Goal: Task Accomplishment & Management: Manage account settings

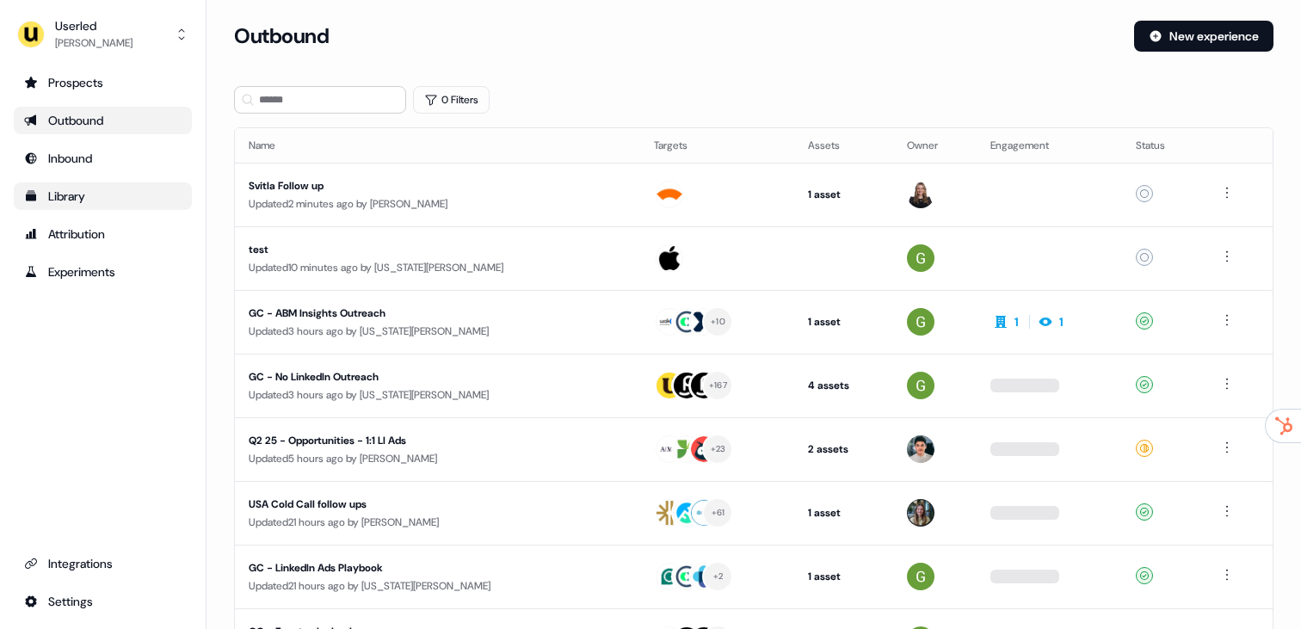
click at [108, 203] on div "Library" at bounding box center [102, 196] width 157 height 17
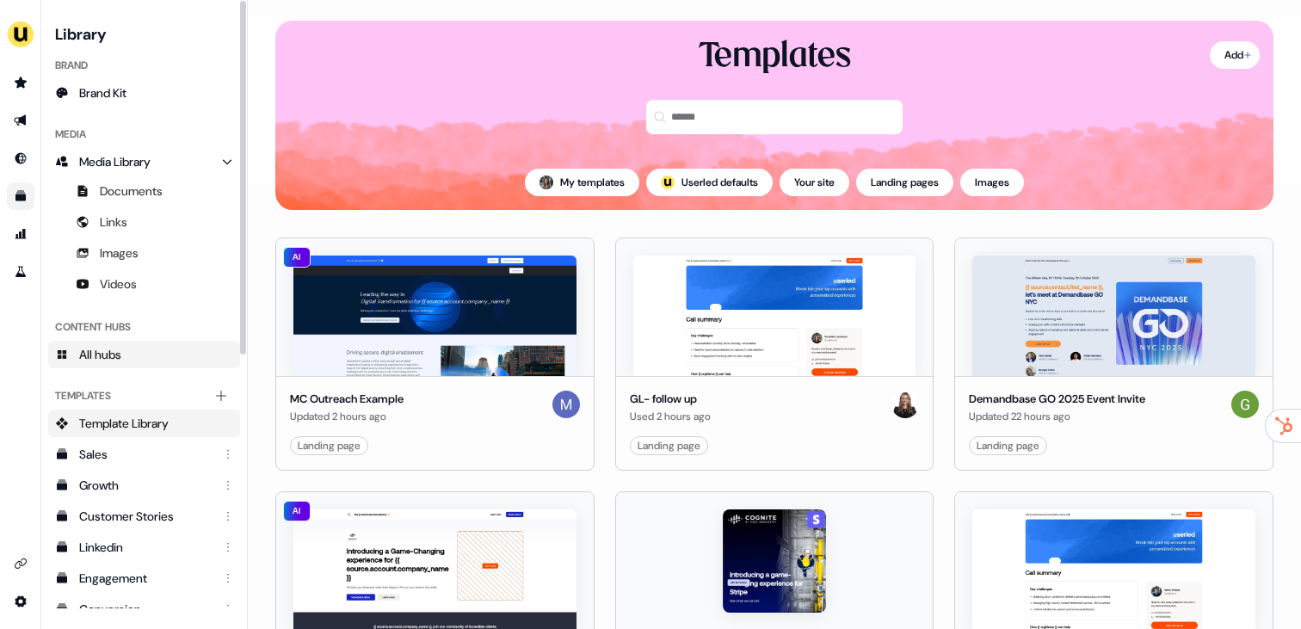
click at [117, 353] on span "All hubs" at bounding box center [100, 354] width 42 height 17
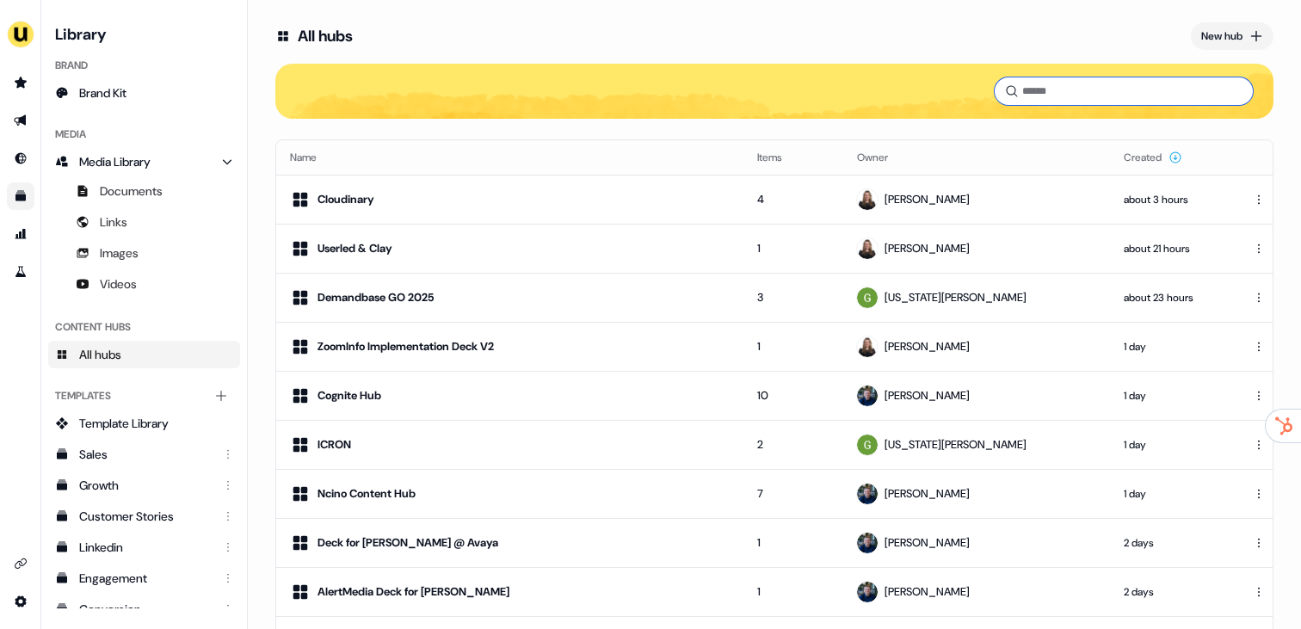
click at [1067, 102] on input at bounding box center [1123, 91] width 258 height 28
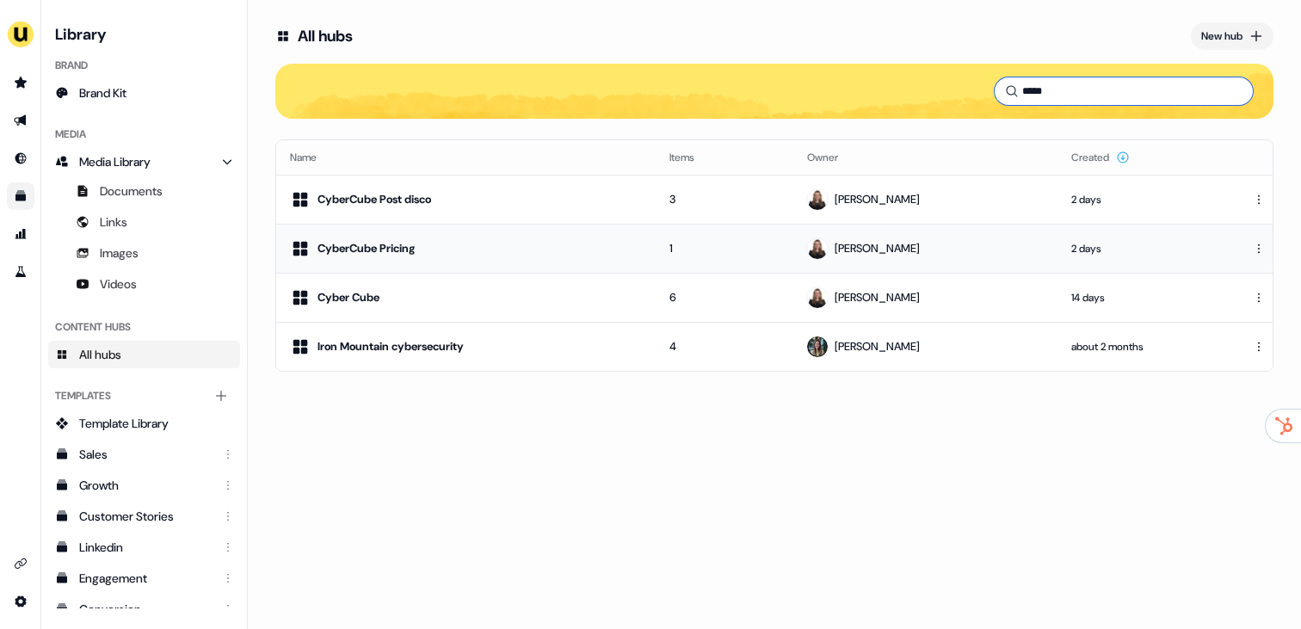
type input "*****"
click at [468, 234] on td "CyberCube Pricing" at bounding box center [465, 248] width 379 height 49
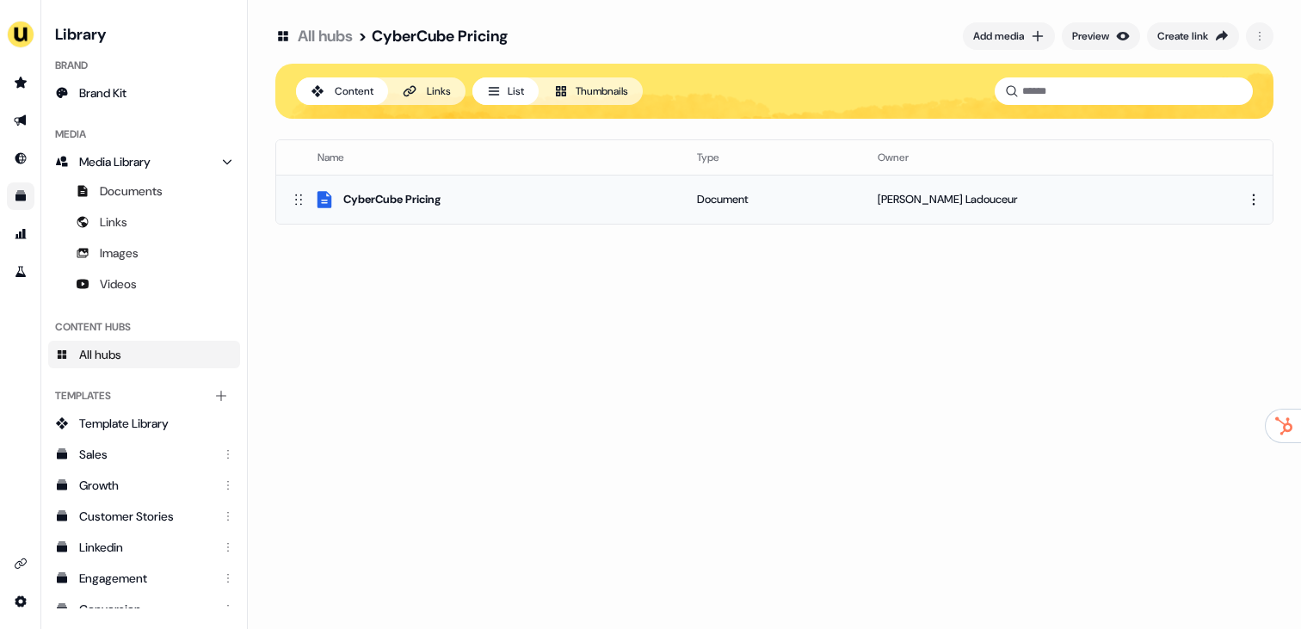
click at [503, 203] on div "CyberCube Pricing" at bounding box center [479, 199] width 379 height 21
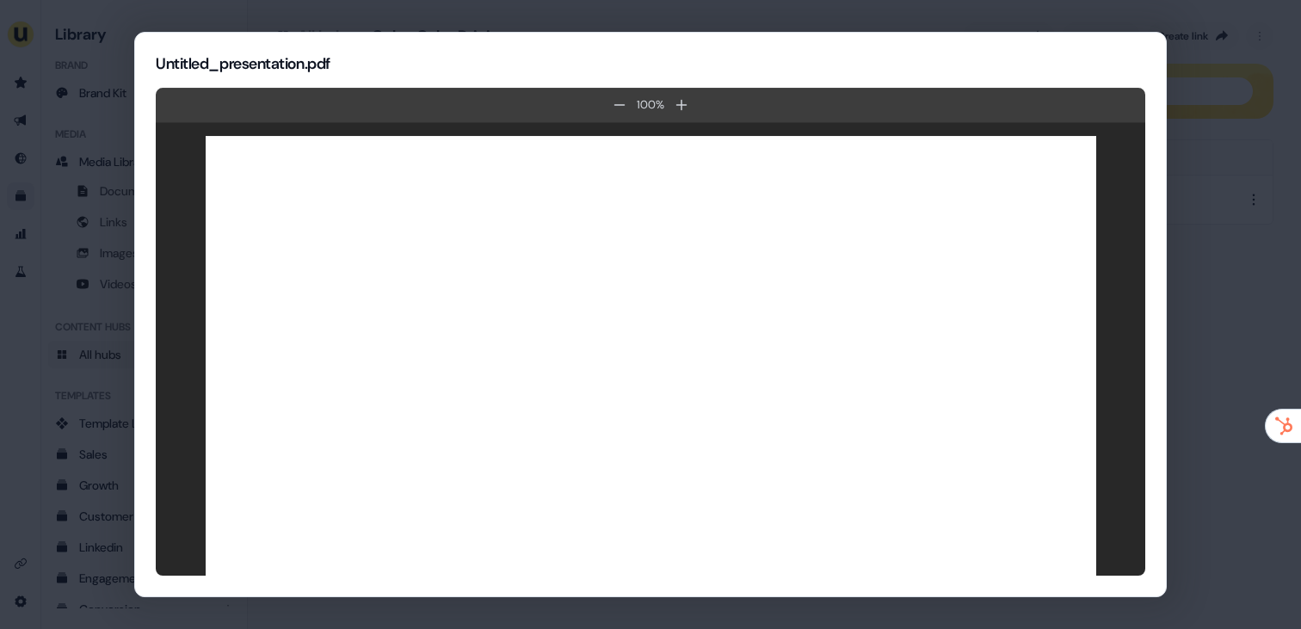
scroll to position [28, 0]
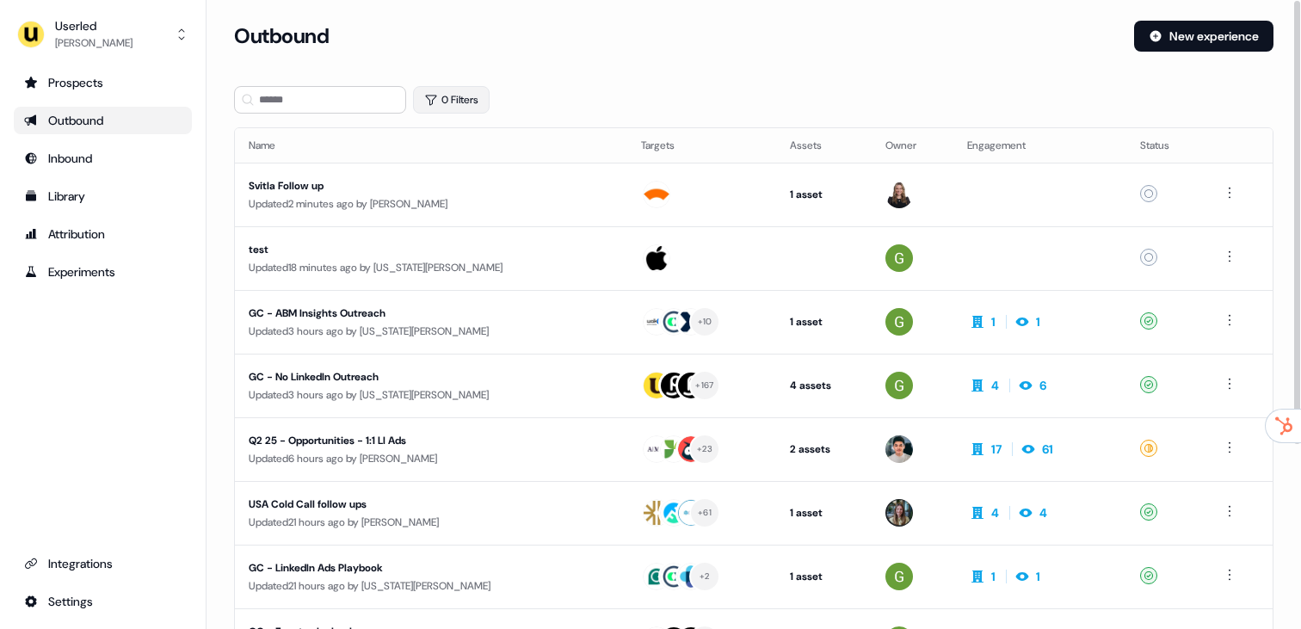
click at [444, 111] on button "0 Filters" at bounding box center [451, 100] width 77 height 28
click at [498, 181] on html "For the best experience switch devices to a bigger screen. Go to Userled.io Use…" at bounding box center [650, 314] width 1301 height 629
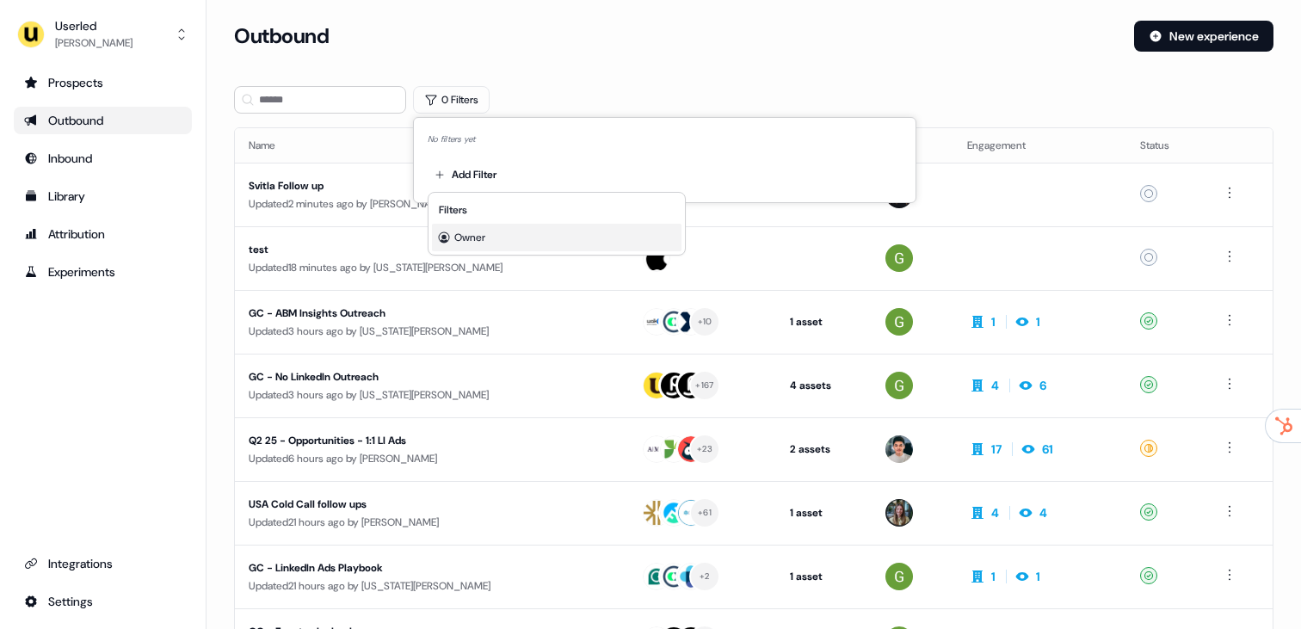
click at [497, 236] on div "Owner" at bounding box center [556, 238] width 249 height 28
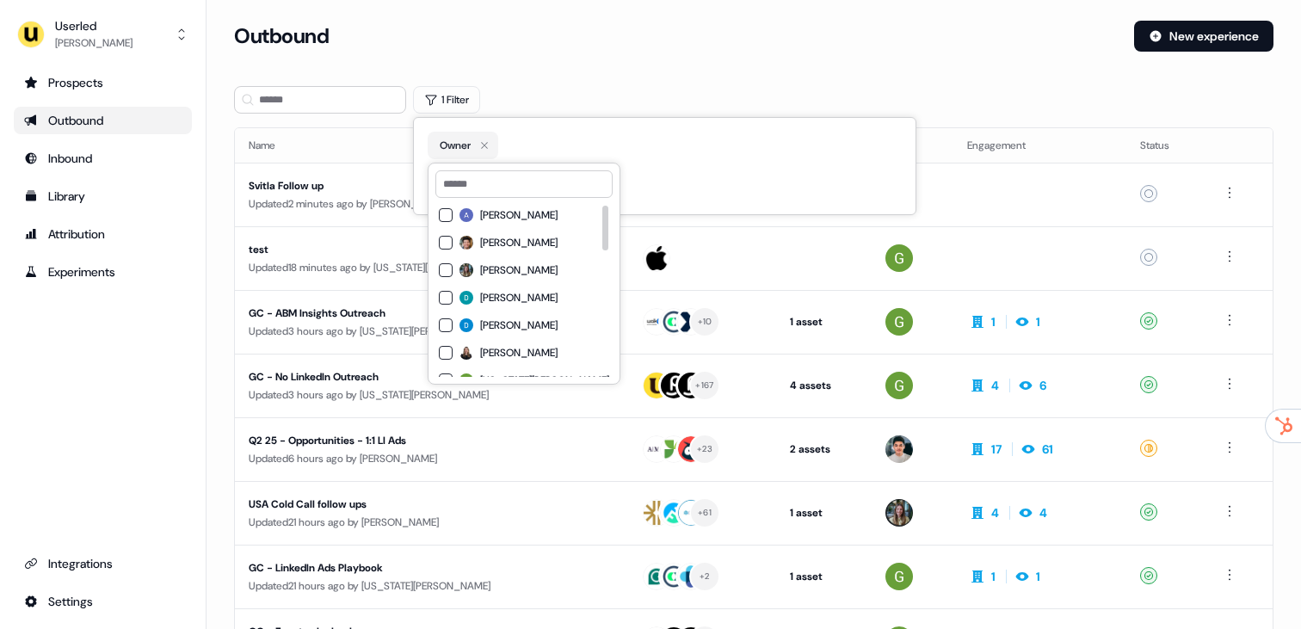
click at [514, 272] on span "[PERSON_NAME]" at bounding box center [518, 270] width 77 height 14
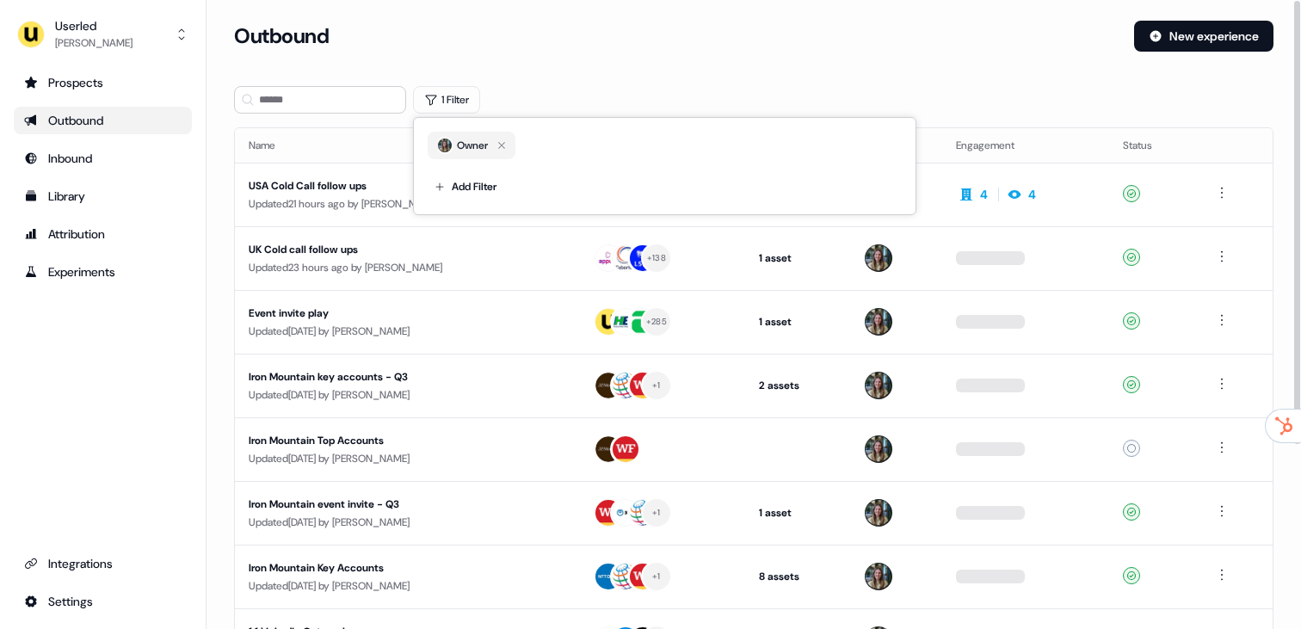
click at [613, 86] on div "1 Filter" at bounding box center [753, 100] width 1039 height 28
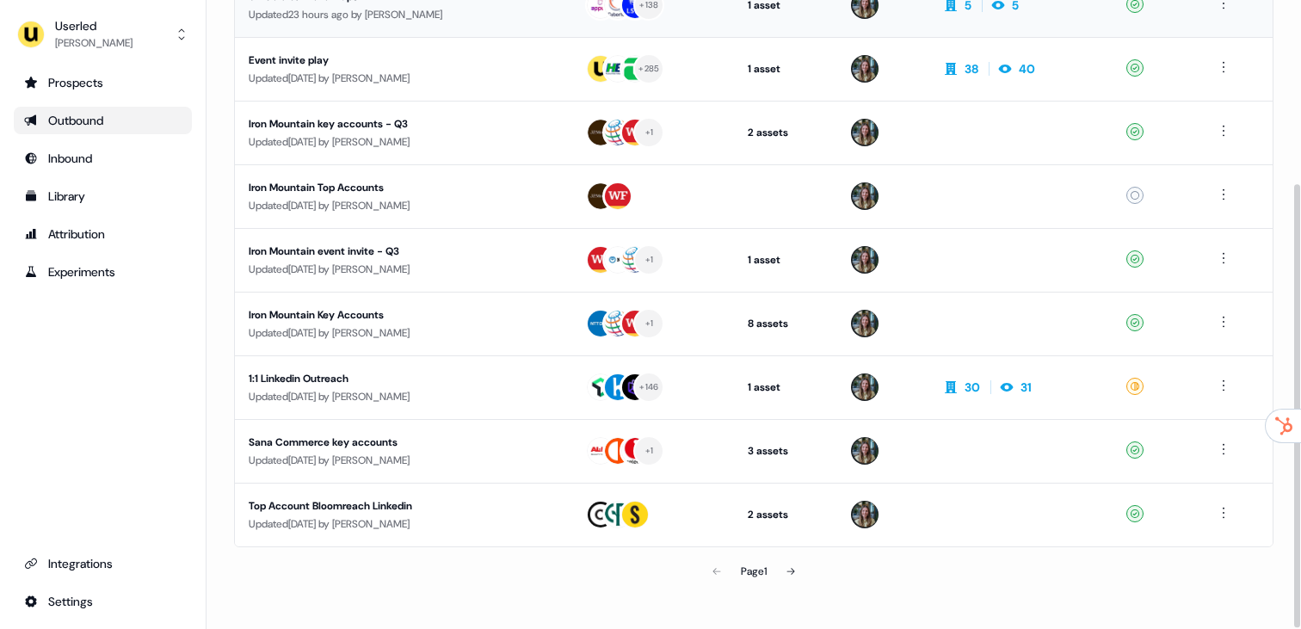
scroll to position [260, 0]
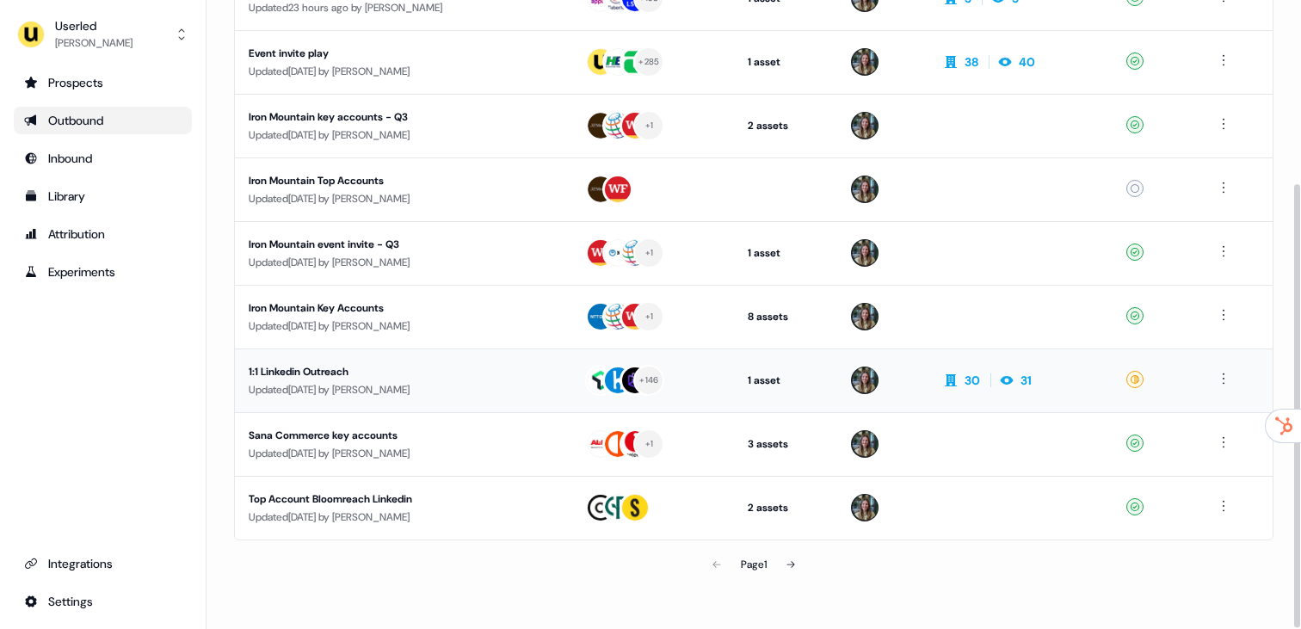
click at [377, 361] on td "1:1 Linkedin Outreach Updated 3 days ago by Charlotte Stone" at bounding box center [403, 380] width 336 height 64
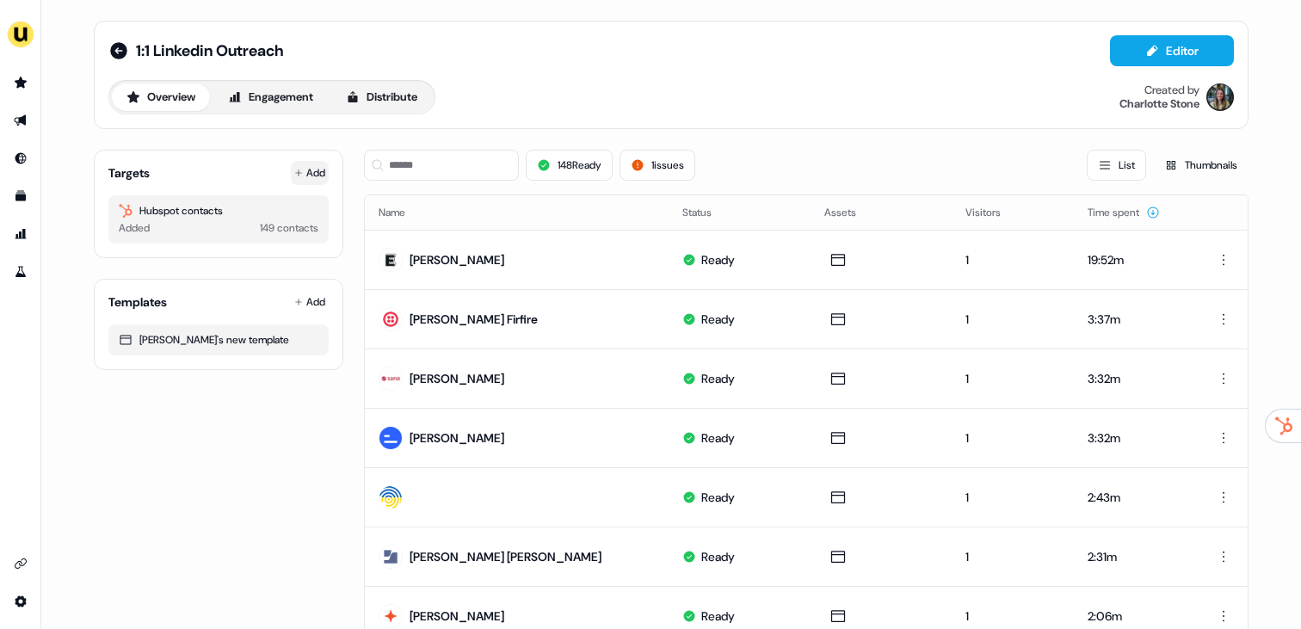
click at [315, 164] on button "Add" at bounding box center [310, 173] width 38 height 24
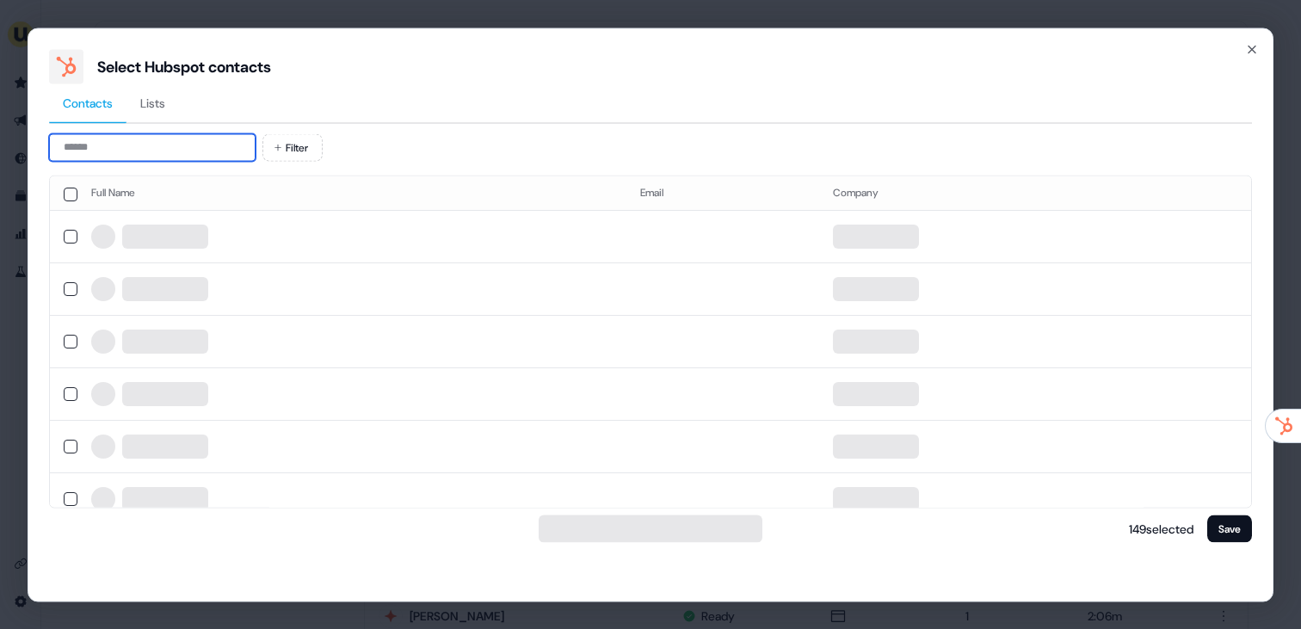
click at [200, 160] on input at bounding box center [152, 147] width 206 height 28
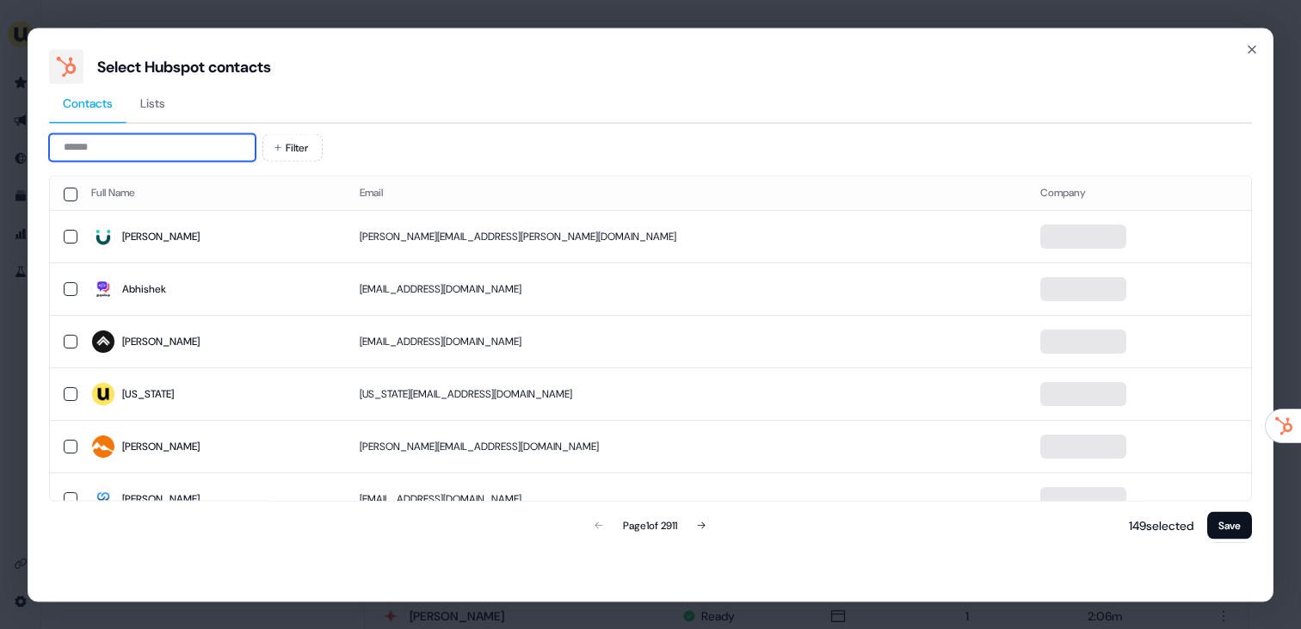
paste input "**********"
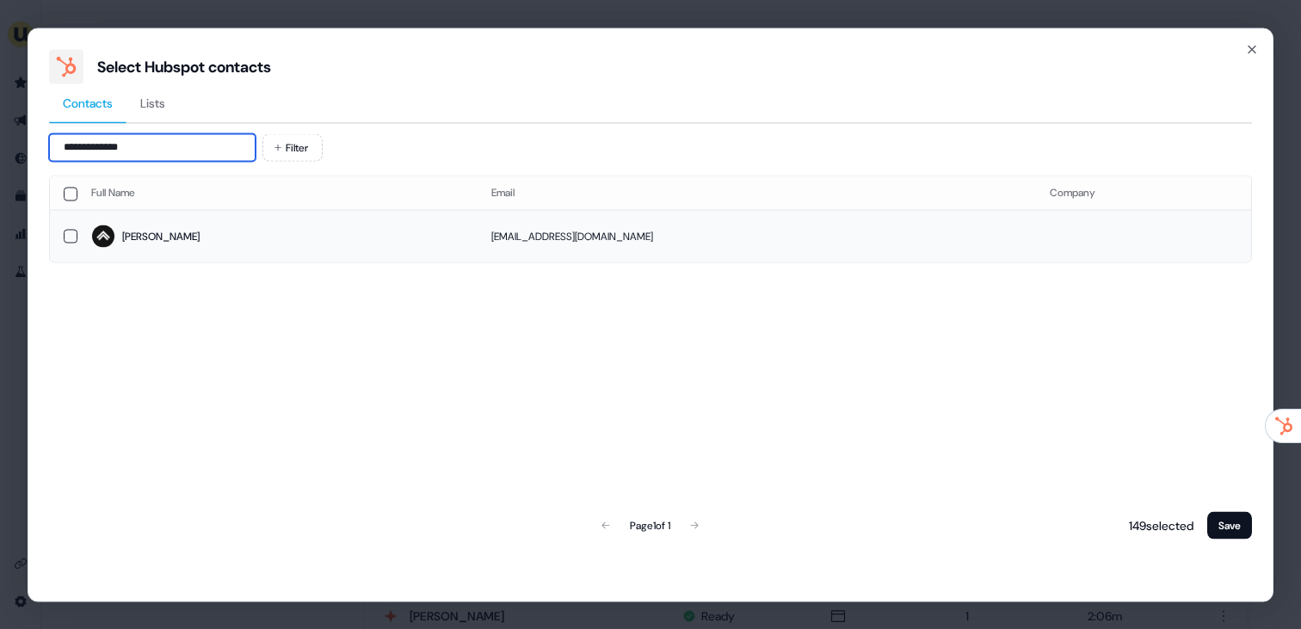
type input "**********"
click at [217, 210] on td "Zach" at bounding box center [277, 236] width 400 height 52
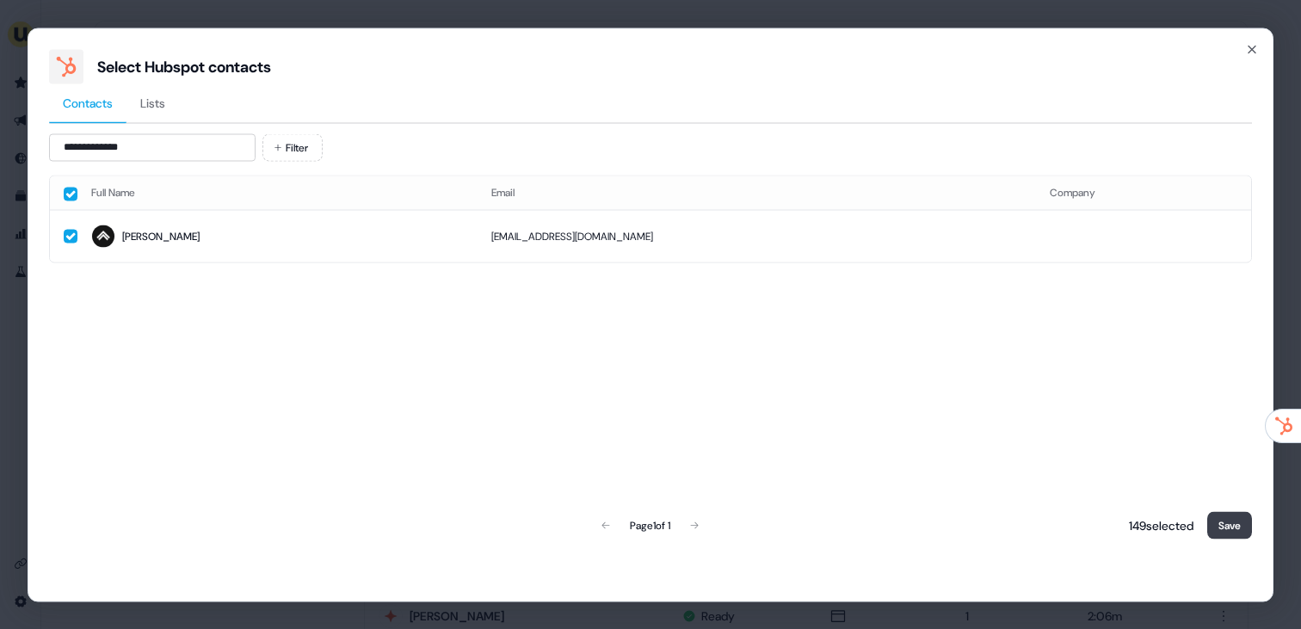
click at [1232, 521] on button "Save" at bounding box center [1229, 525] width 45 height 28
click at [1238, 525] on button "Save" at bounding box center [1229, 525] width 45 height 28
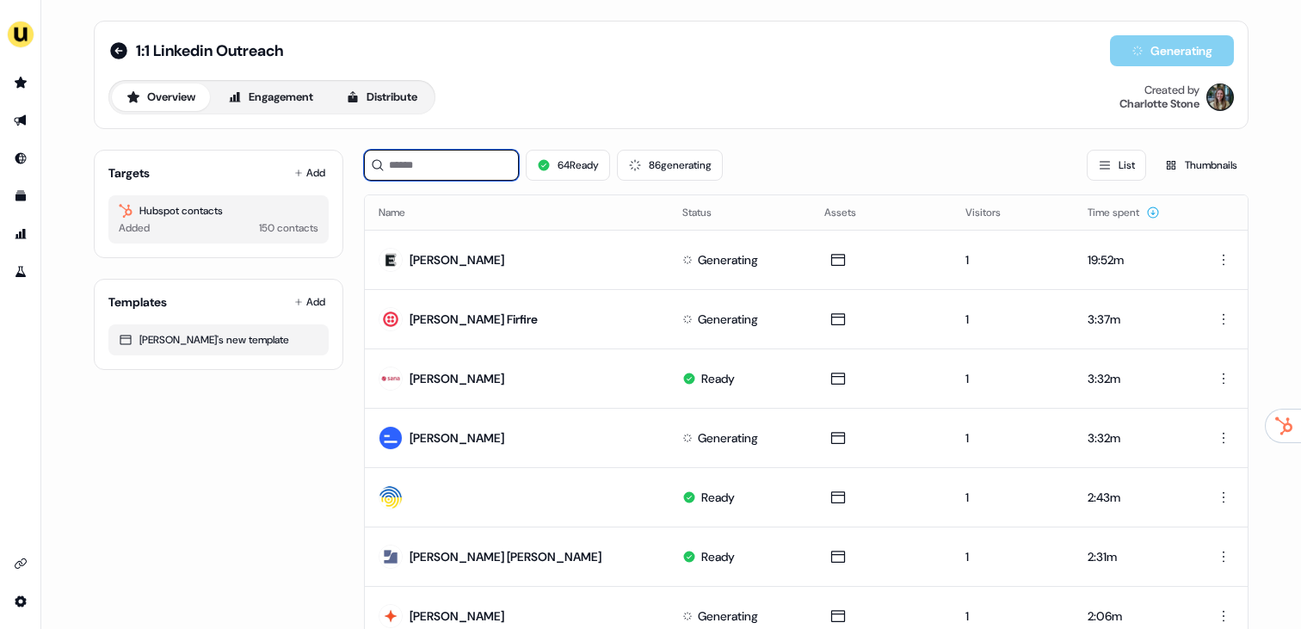
click at [445, 163] on input at bounding box center [441, 165] width 155 height 31
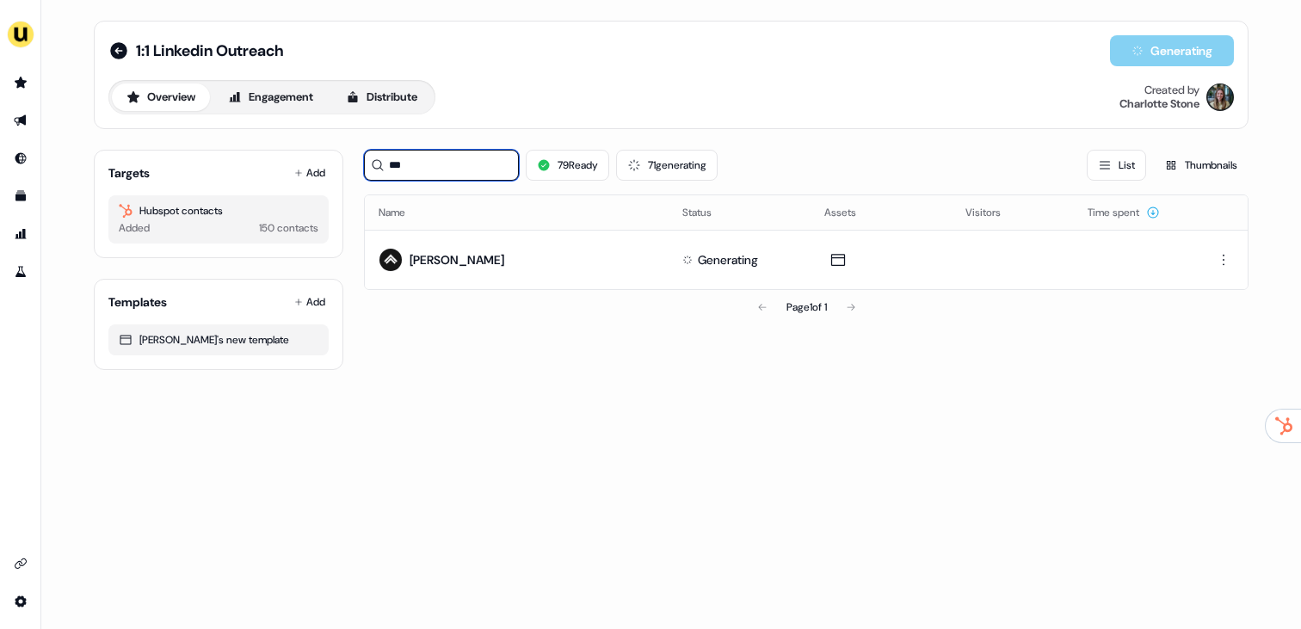
type input "***"
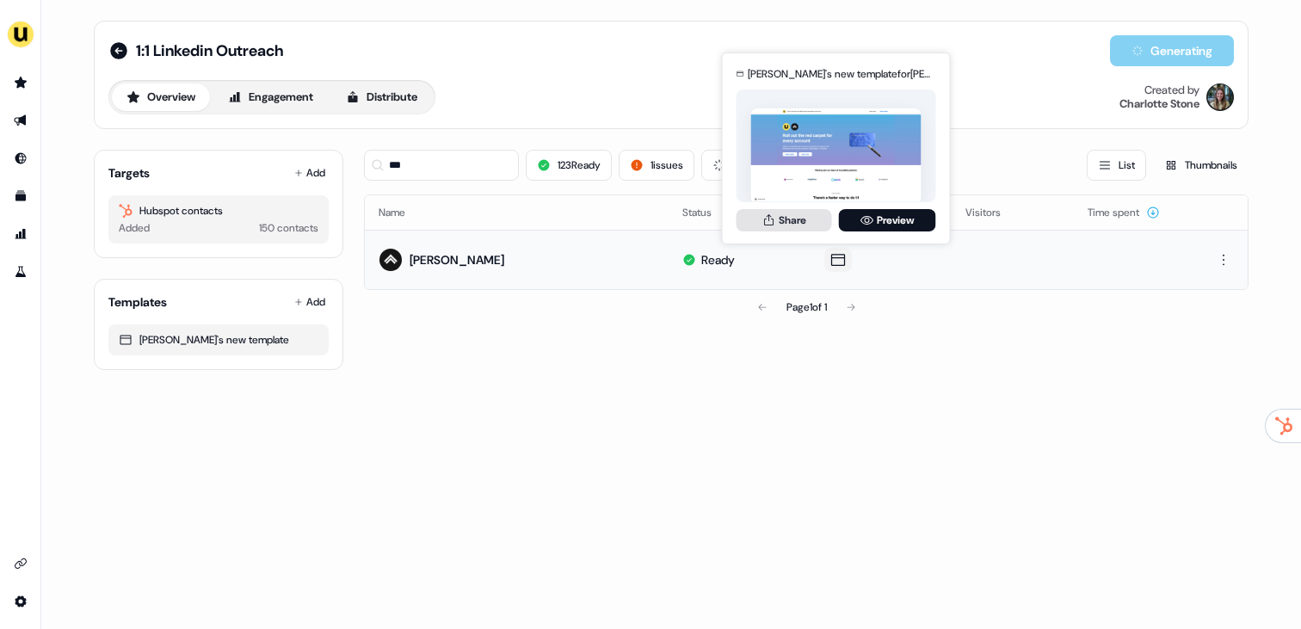
click at [801, 225] on button "Share" at bounding box center [783, 220] width 95 height 22
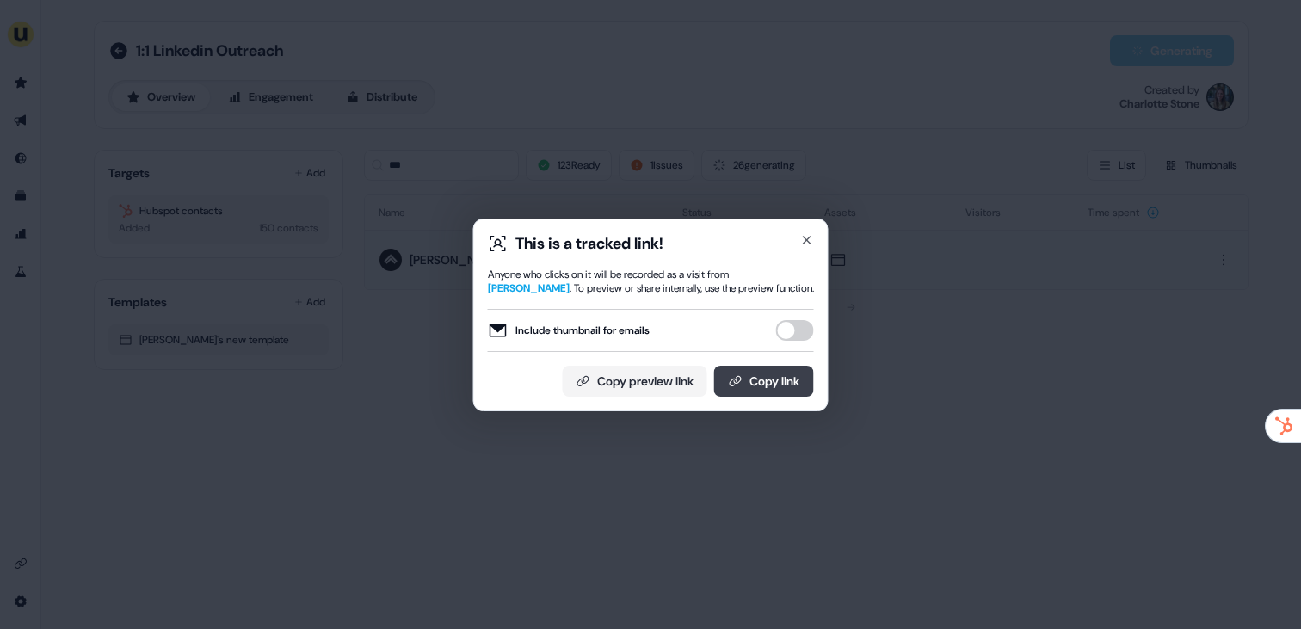
click at [780, 369] on button "Copy link" at bounding box center [764, 381] width 100 height 31
